Goal: Task Accomplishment & Management: Use online tool/utility

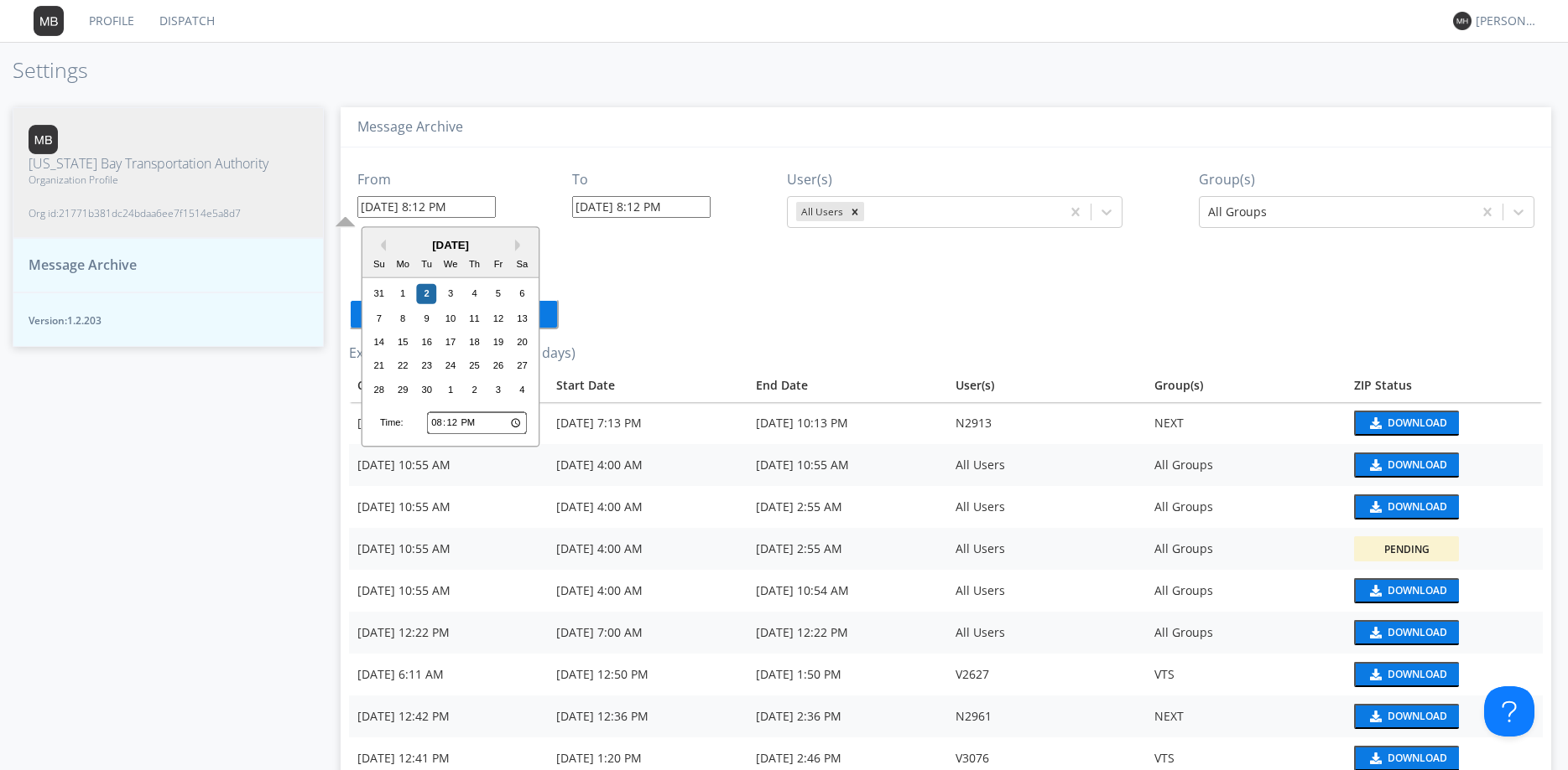
click at [431, 206] on input "[DATE] 8:12 PM" at bounding box center [426, 207] width 138 height 22
type input "[DATE] 4:12 PM"
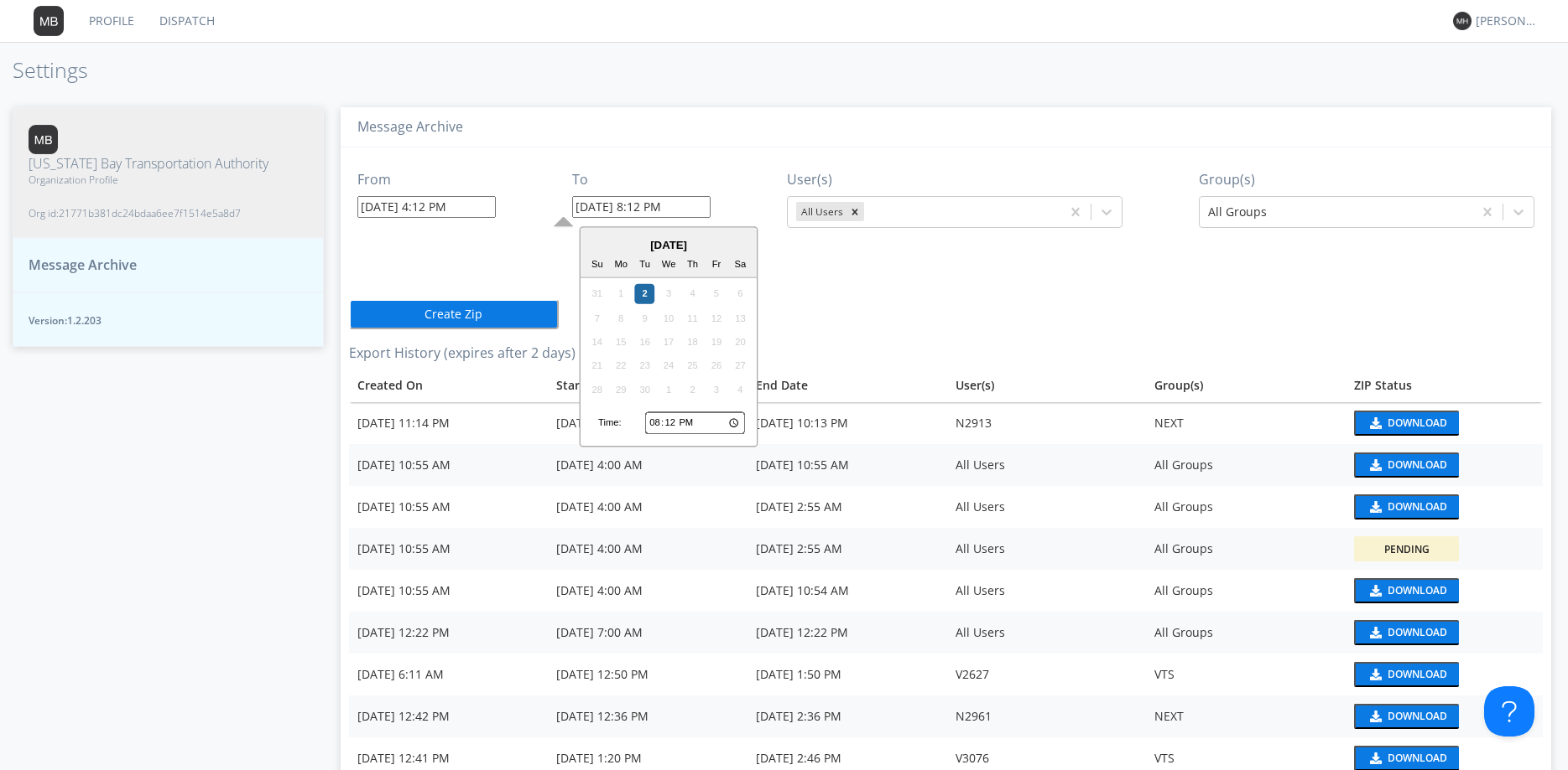
click at [651, 206] on input "[DATE] 8:12 PM" at bounding box center [641, 207] width 138 height 22
click at [852, 313] on div "From [DATE] 4:12 PM To [DATE] 5:12 PM [DATE] Su Mo Tu We Th Fr Sa 31 1 2 3 4 5 …" at bounding box center [945, 611] width 1194 height 926
click at [651, 206] on input "[DATE] 5:12 PM" at bounding box center [641, 207] width 138 height 22
click at [668, 206] on input "[DATE] 6:12 PM" at bounding box center [641, 207] width 138 height 22
type input "[DATE] 6:00 PM"
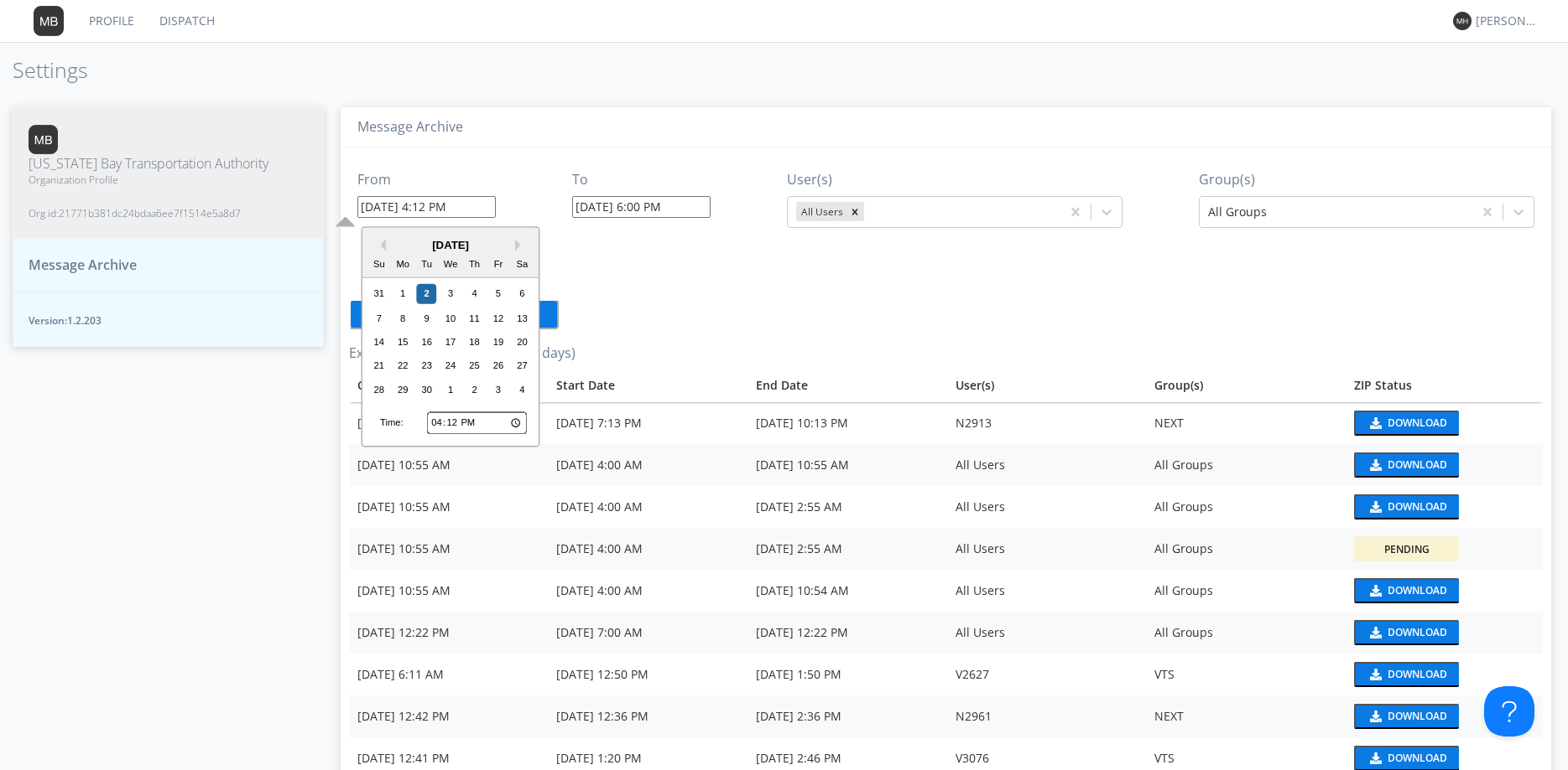
click at [449, 206] on input "[DATE] 4:12 PM" at bounding box center [426, 207] width 138 height 22
type input "[DATE] 4:1 PM"
type input "[DATE] 8:13 PM"
type input "[DATE] 4:00 PM"
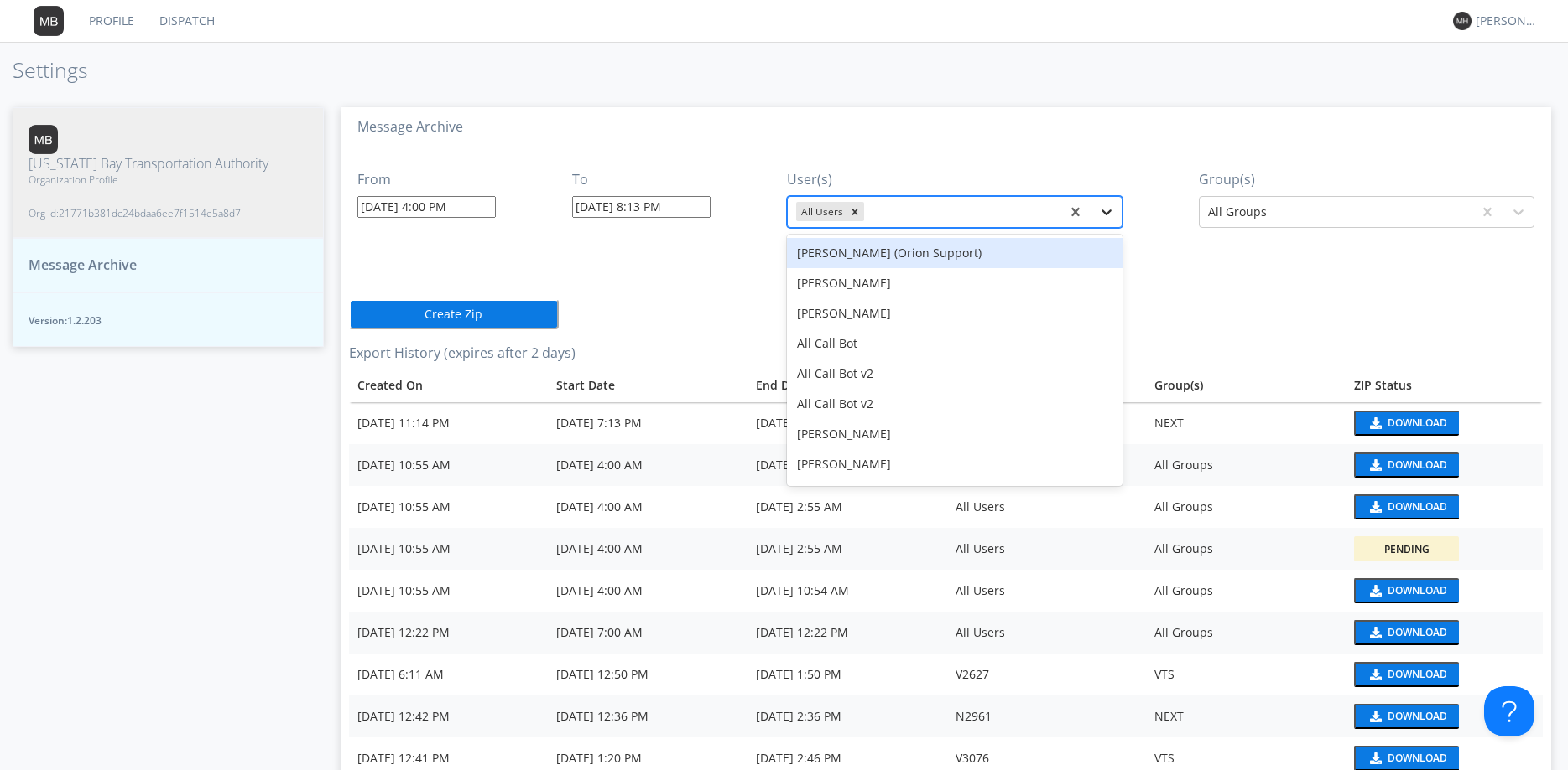
click at [1111, 210] on icon at bounding box center [1106, 212] width 16 height 16
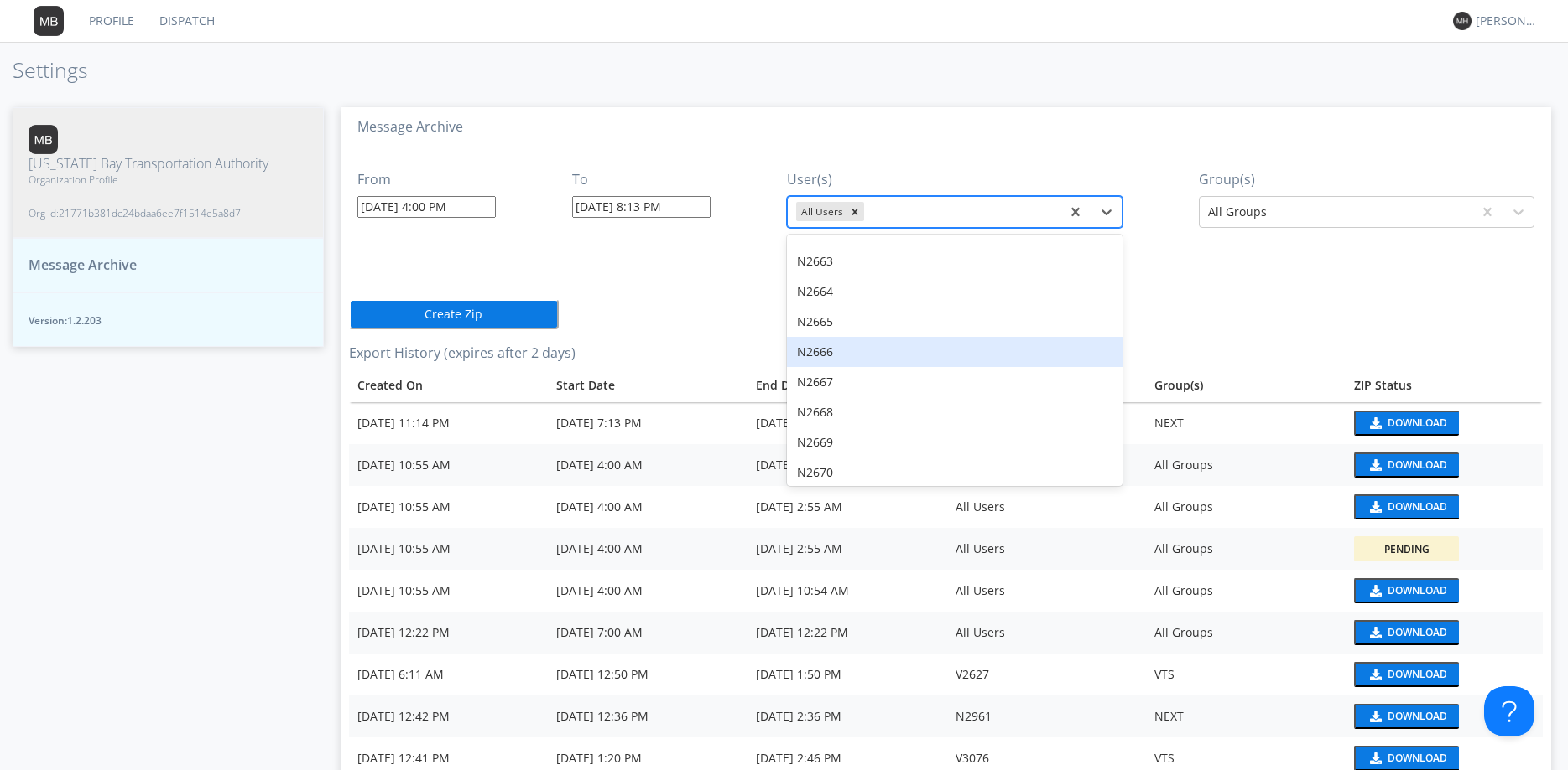
scroll to position [7272, 0]
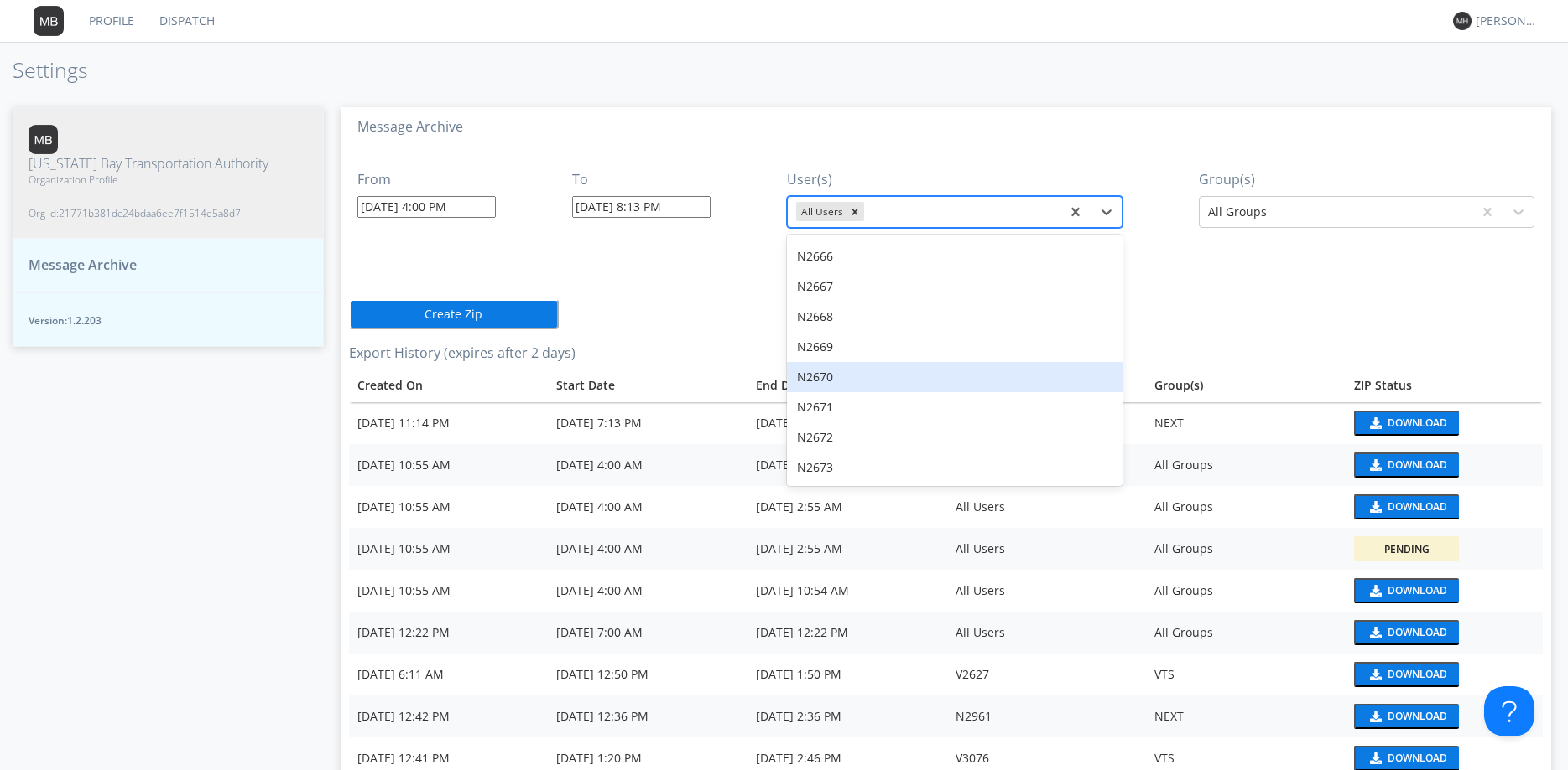
click at [850, 362] on div "N2670" at bounding box center [954, 377] width 335 height 30
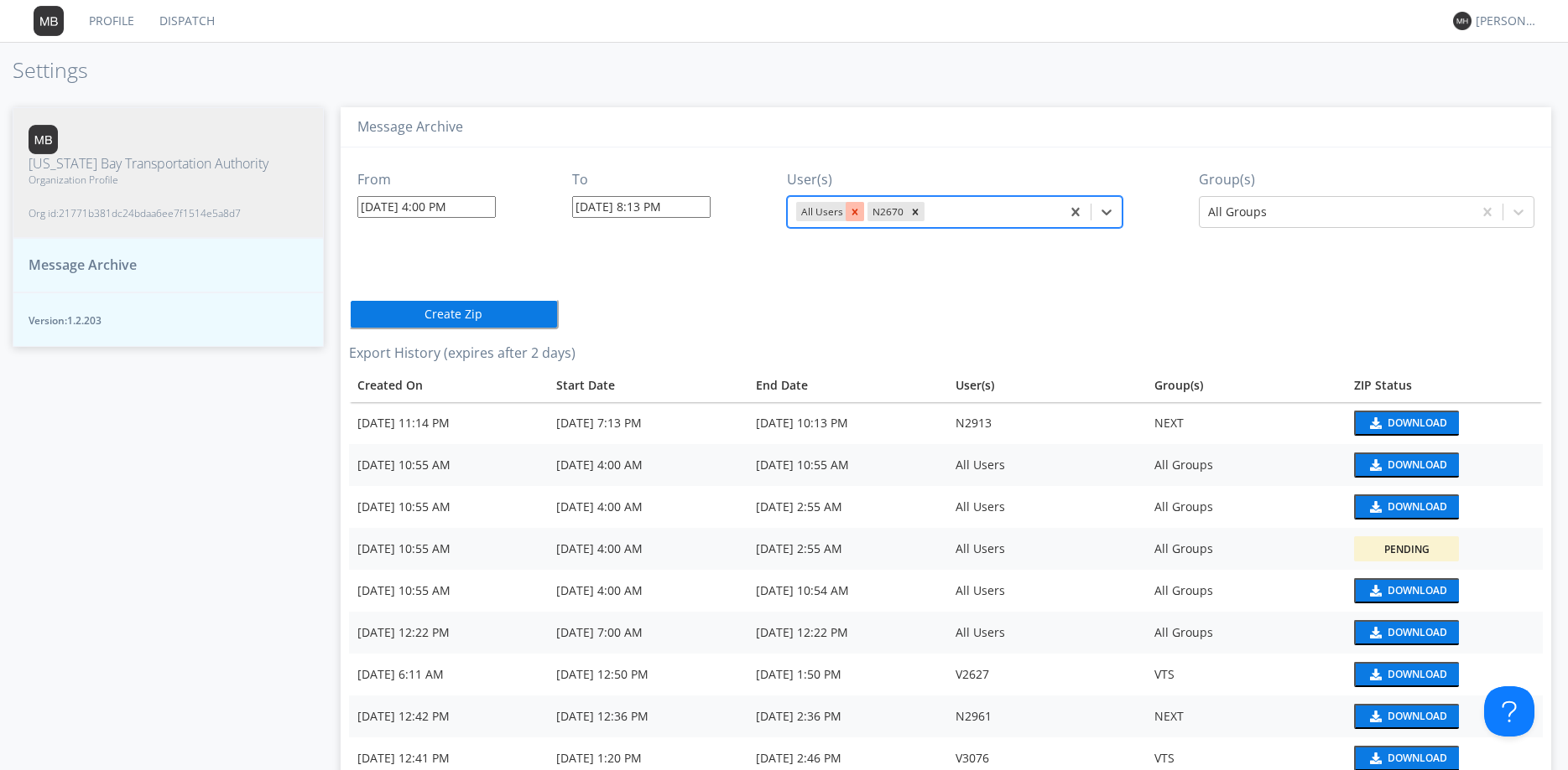
click at [860, 216] on icon "Remove All Users" at bounding box center [855, 212] width 12 height 12
click at [1013, 214] on div at bounding box center [954, 212] width 195 height 20
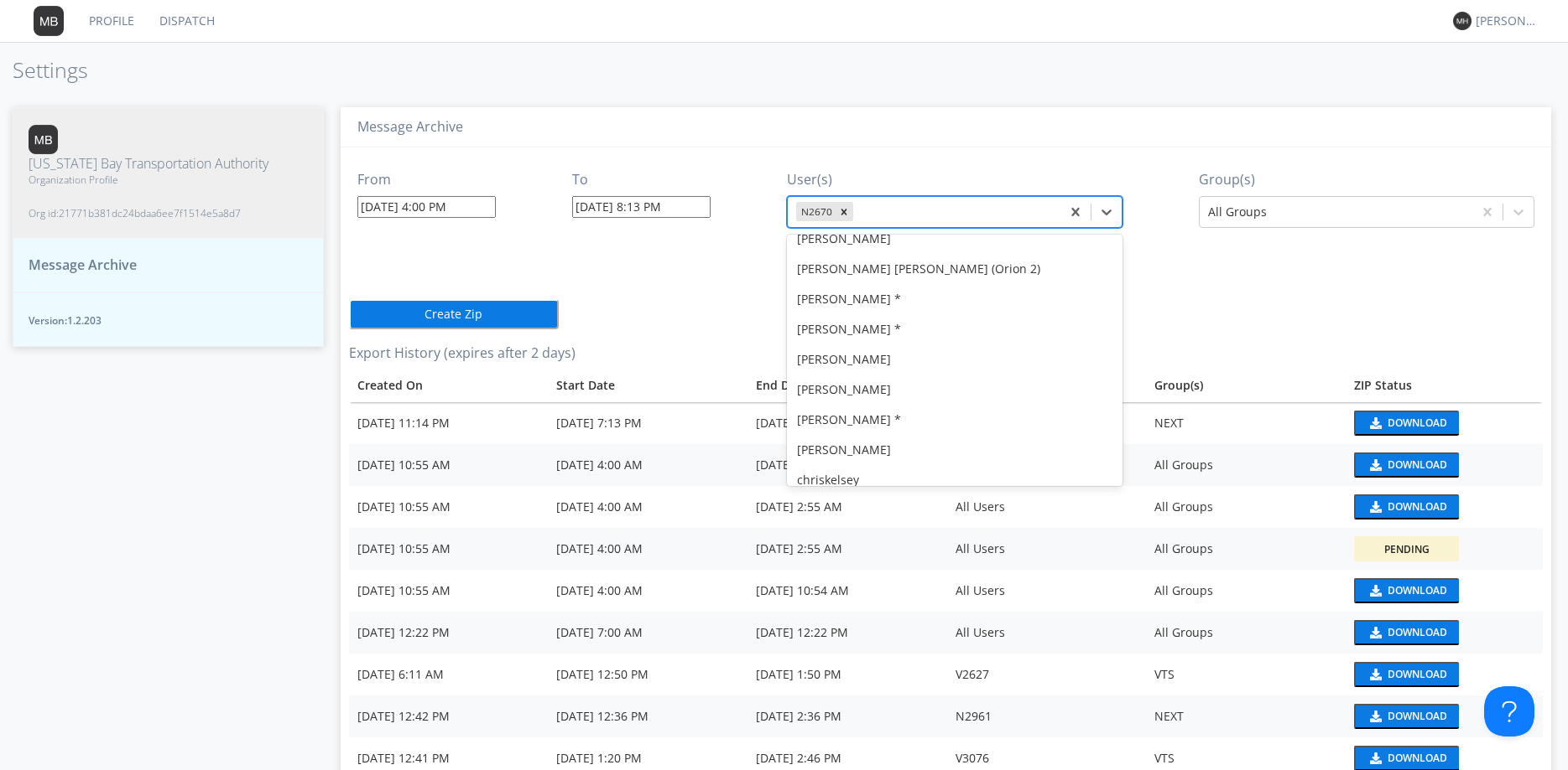
scroll to position [573, 0]
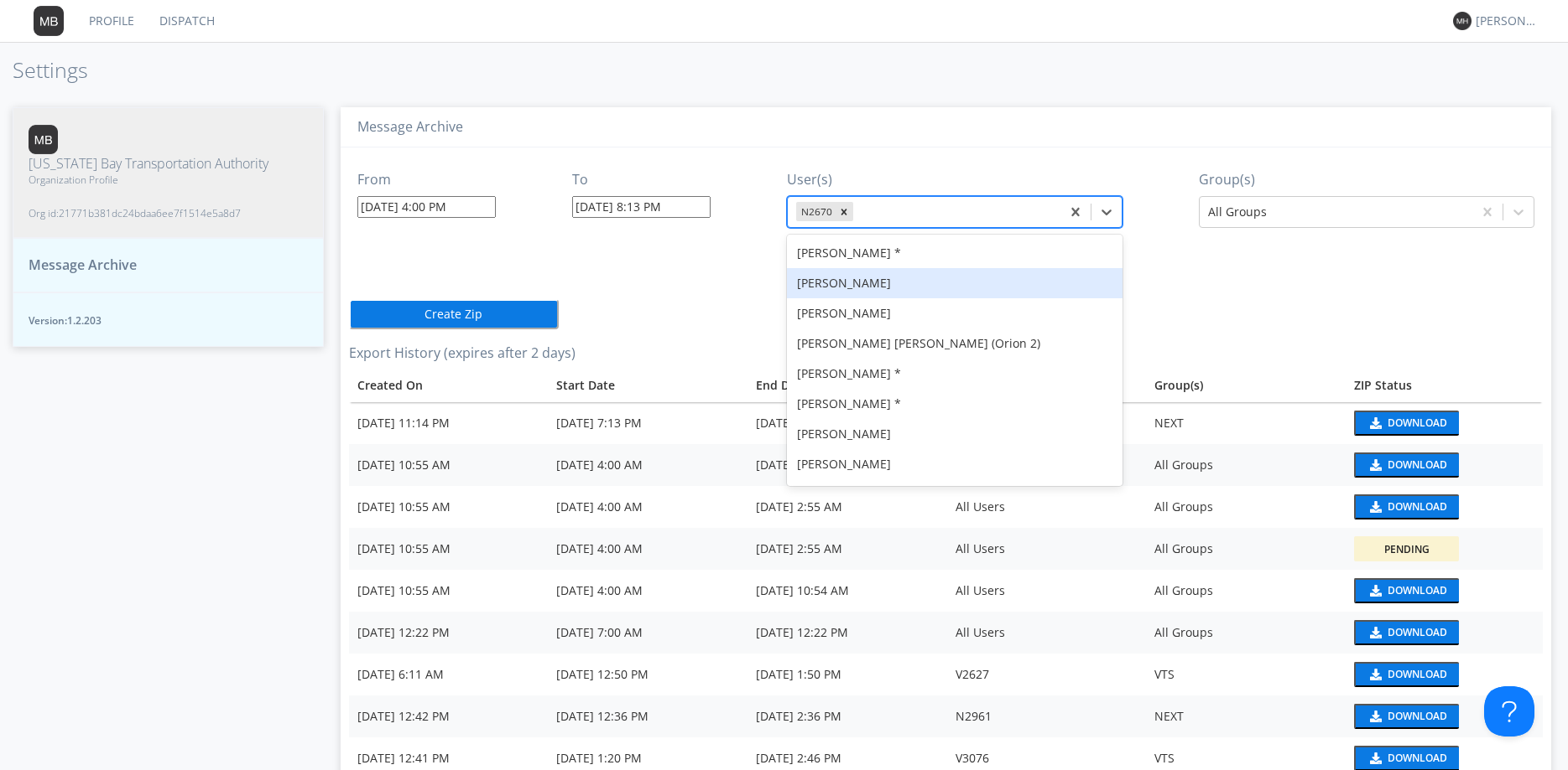
click at [861, 292] on div "[PERSON_NAME]" at bounding box center [954, 283] width 335 height 30
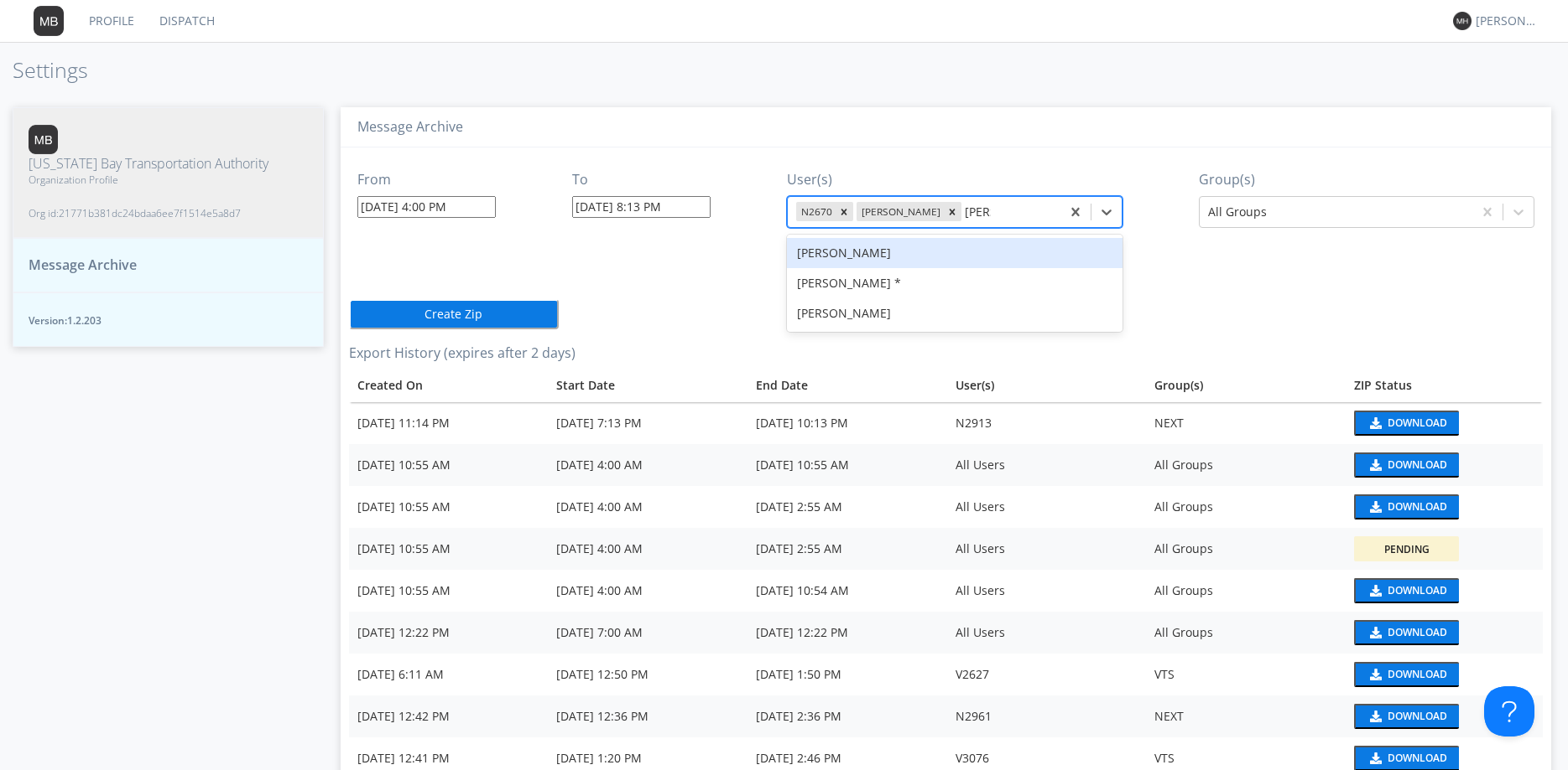
type input "Carlt"
click at [846, 266] on div "[PERSON_NAME]" at bounding box center [954, 252] width 335 height 30
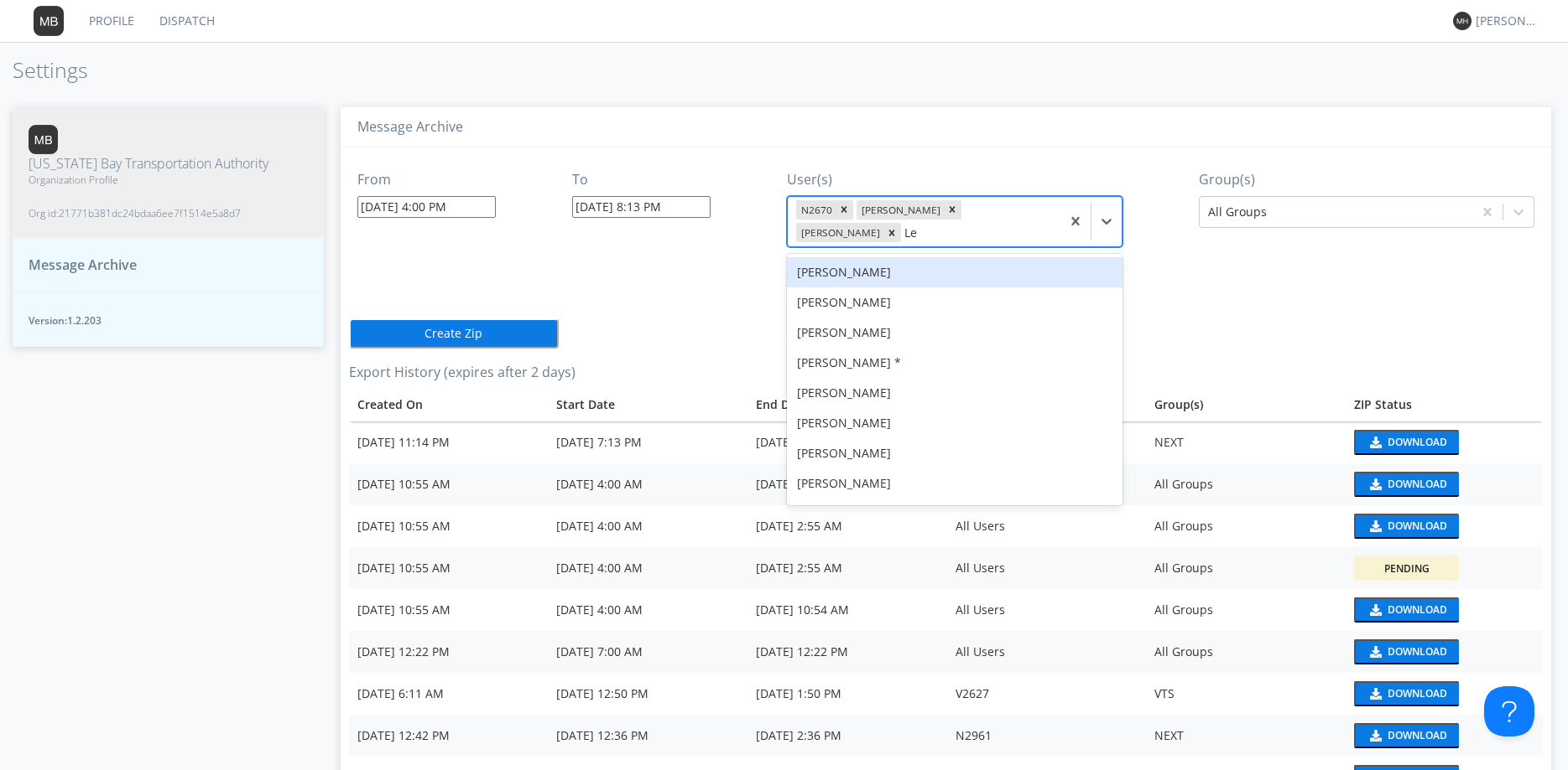
type input "Let"
click at [853, 273] on div "[PERSON_NAME]" at bounding box center [954, 271] width 335 height 30
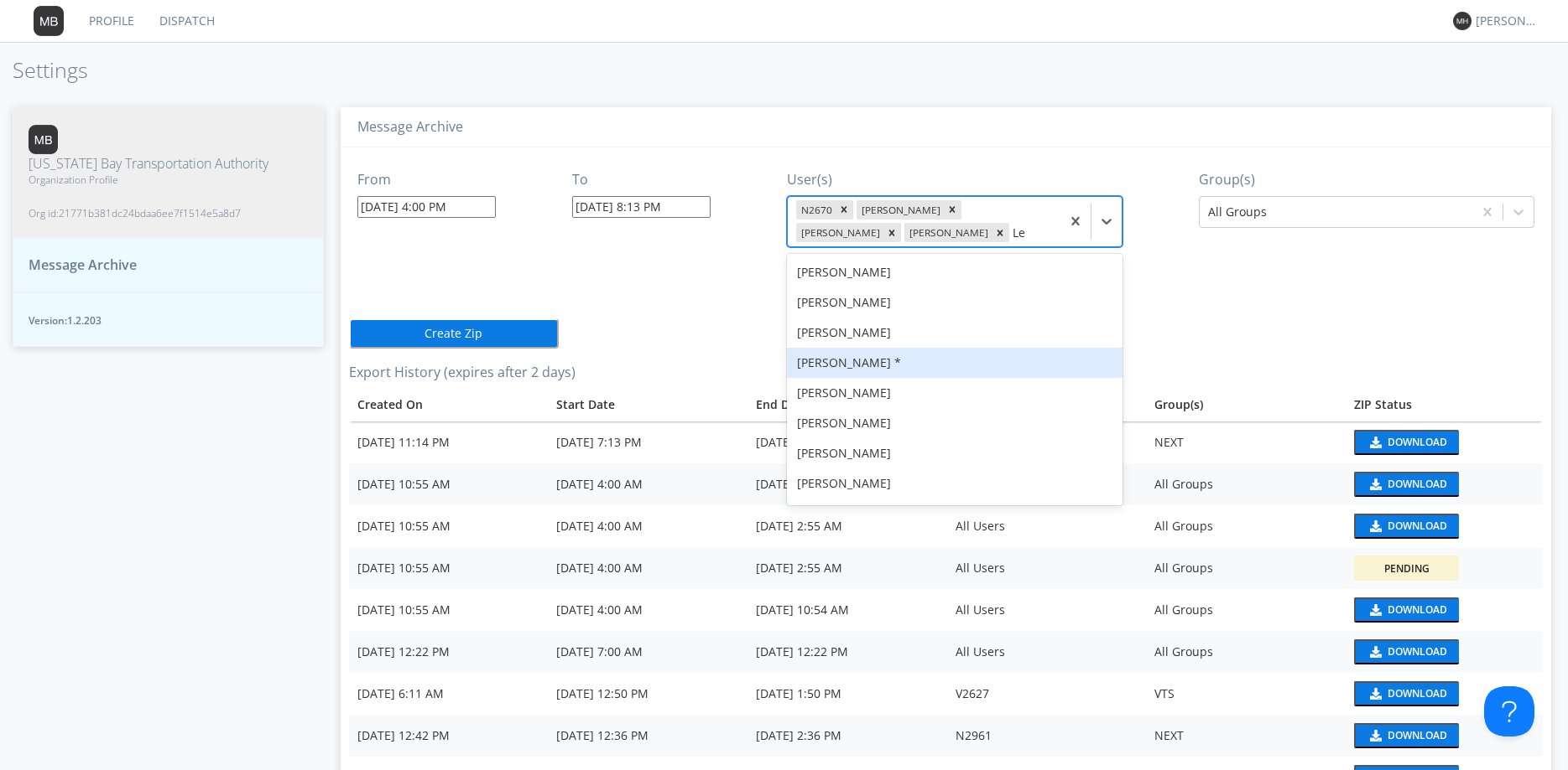
type input "Let"
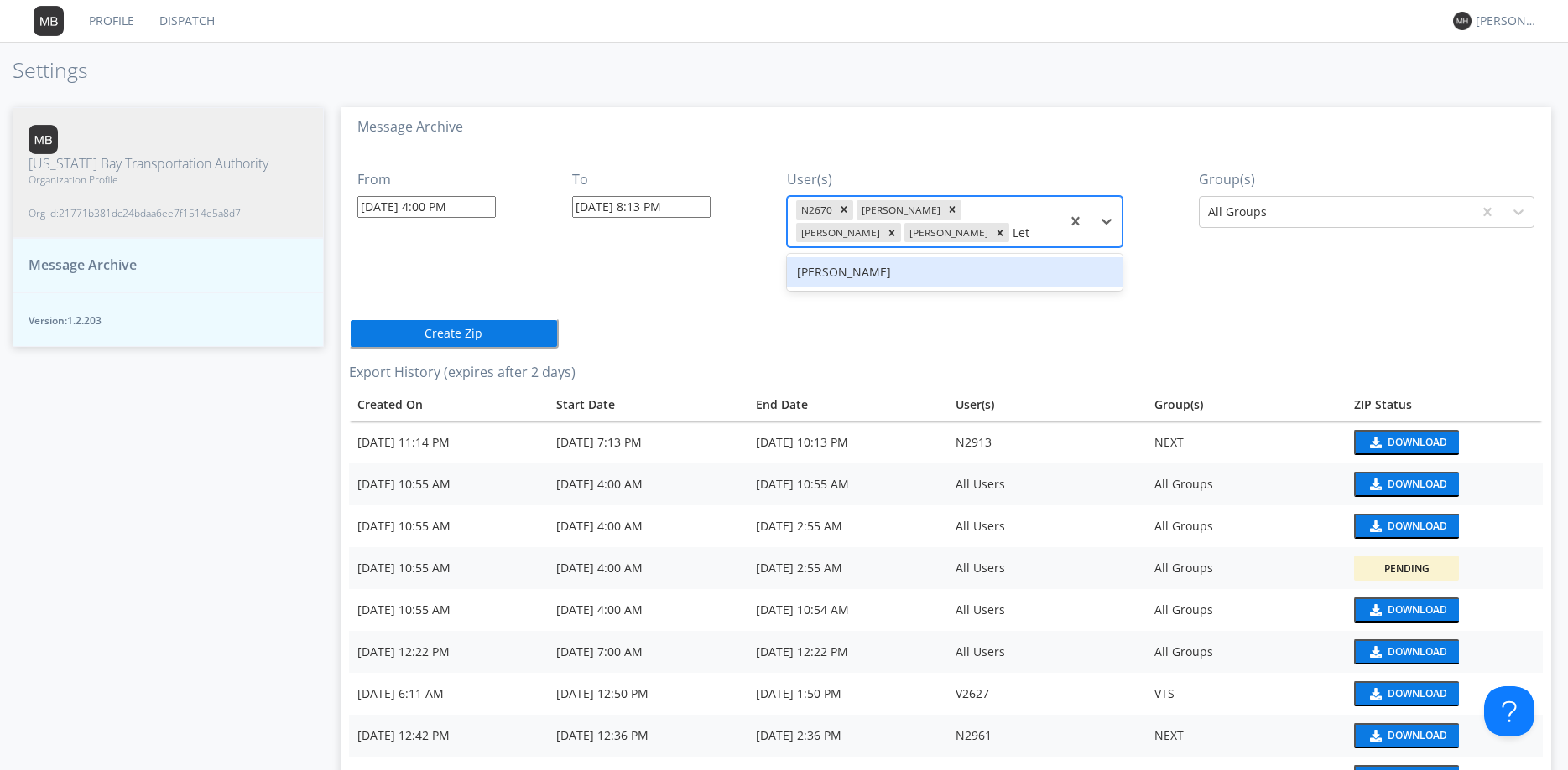
click at [865, 274] on div "[PERSON_NAME]" at bounding box center [954, 271] width 335 height 30
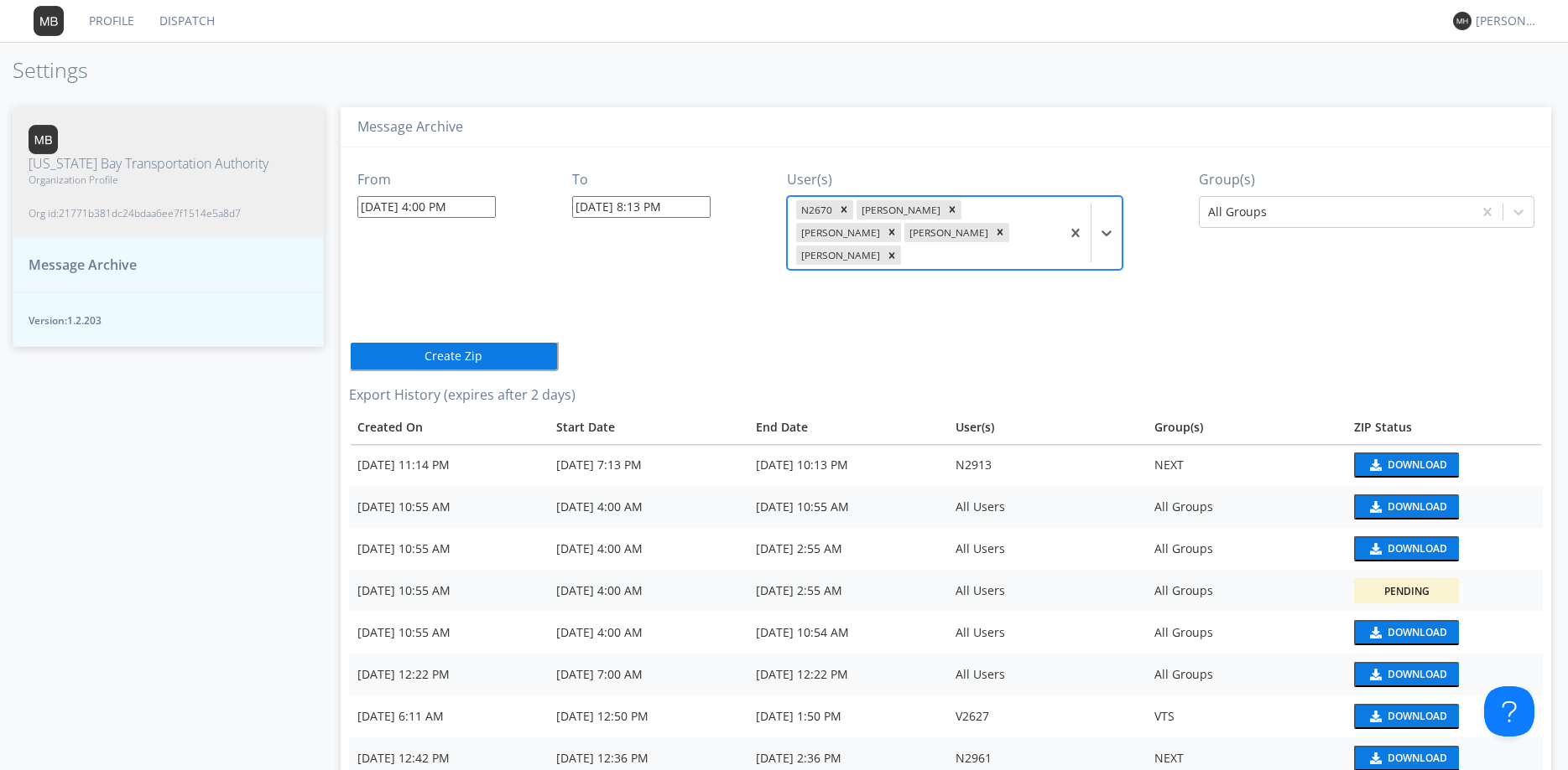
click at [652, 207] on input "[DATE] 8:13 PM" at bounding box center [641, 207] width 138 height 22
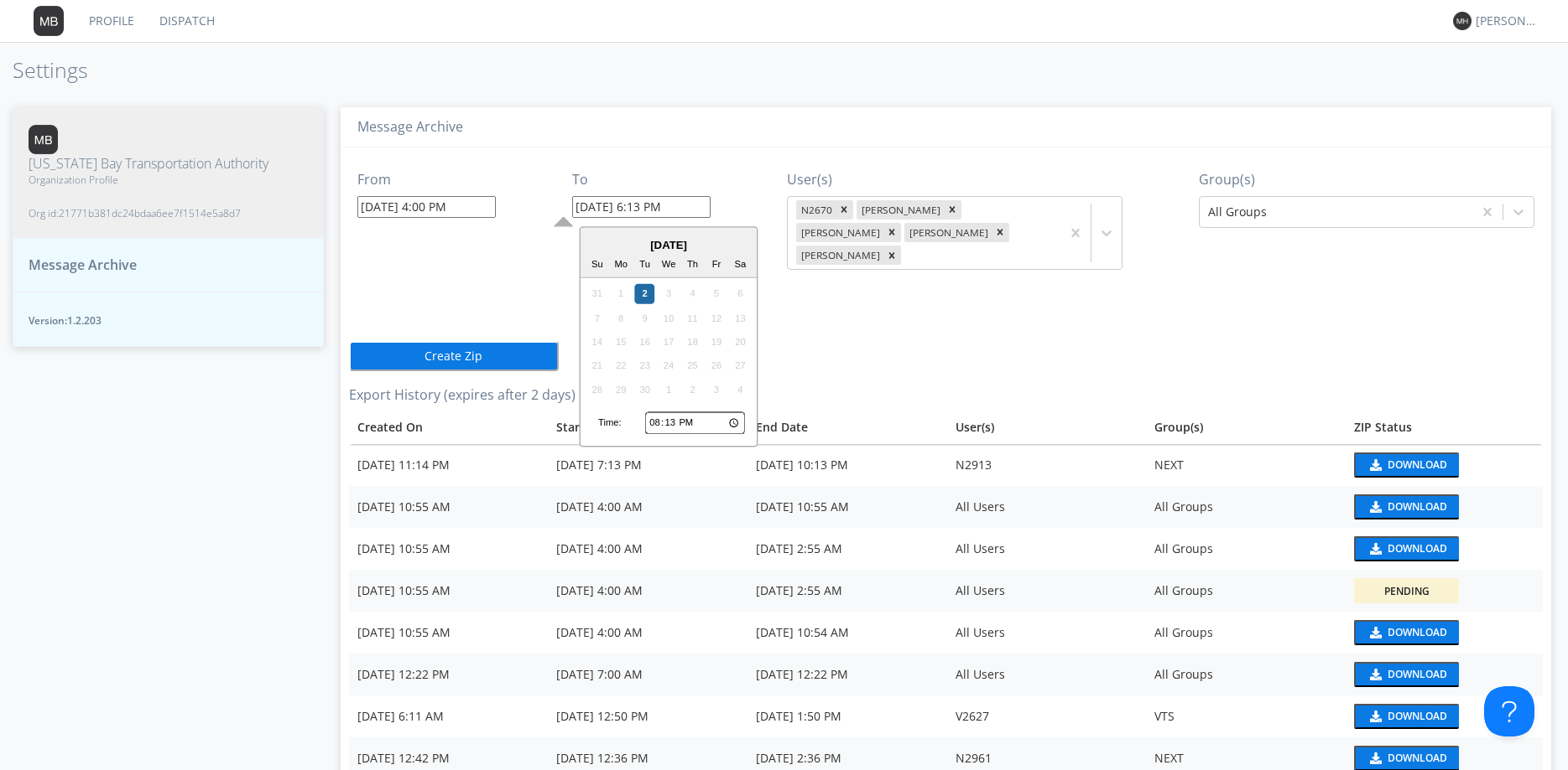
click at [665, 206] on input "[DATE] 6:13 PM" at bounding box center [641, 207] width 138 height 22
type input "[DATE] 6:00 PM"
click at [543, 271] on div "From [DATE] 4:00 PM To [DATE] 6:00 PM User(s) N2670 [PERSON_NAME] [PERSON_NAME]…" at bounding box center [945, 631] width 1194 height 967
click at [493, 341] on button "Create Zip" at bounding box center [453, 356] width 210 height 30
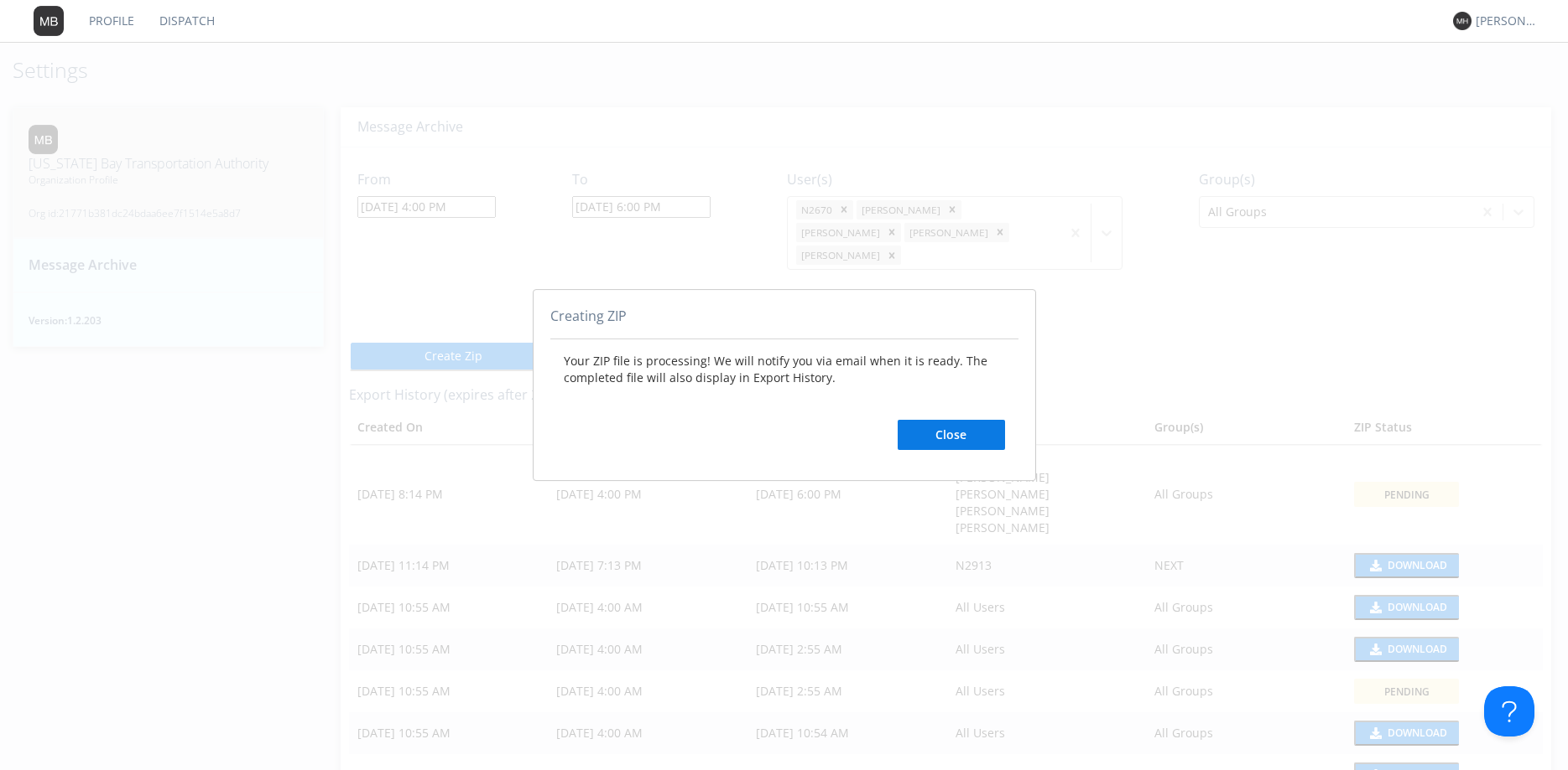
click at [923, 430] on button "Close" at bounding box center [950, 435] width 107 height 30
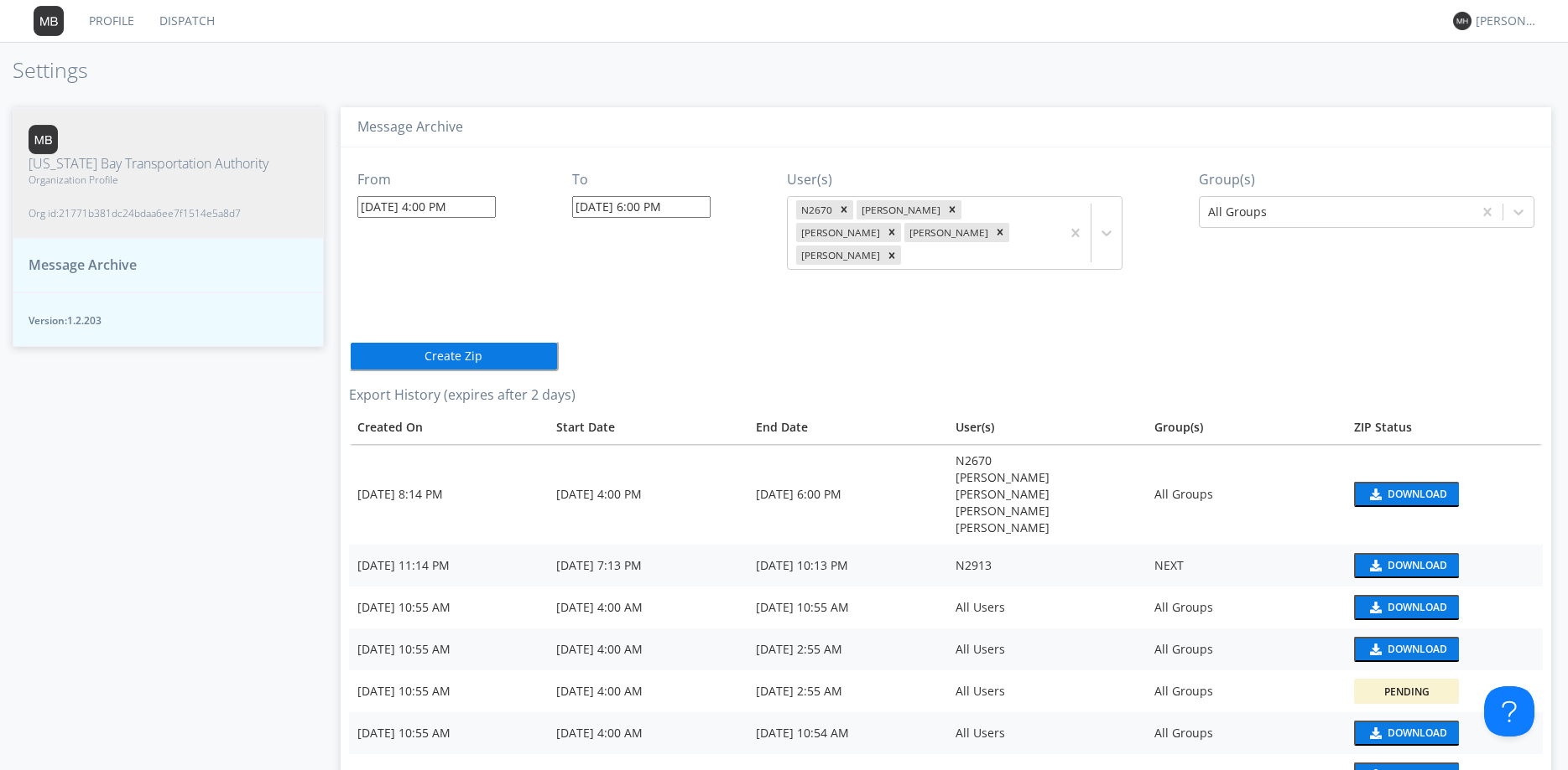
click at [85, 256] on span "Message Archive" at bounding box center [82, 266] width 108 height 19
click at [1418, 490] on div "Download" at bounding box center [1417, 495] width 60 height 10
